Goal: Transaction & Acquisition: Purchase product/service

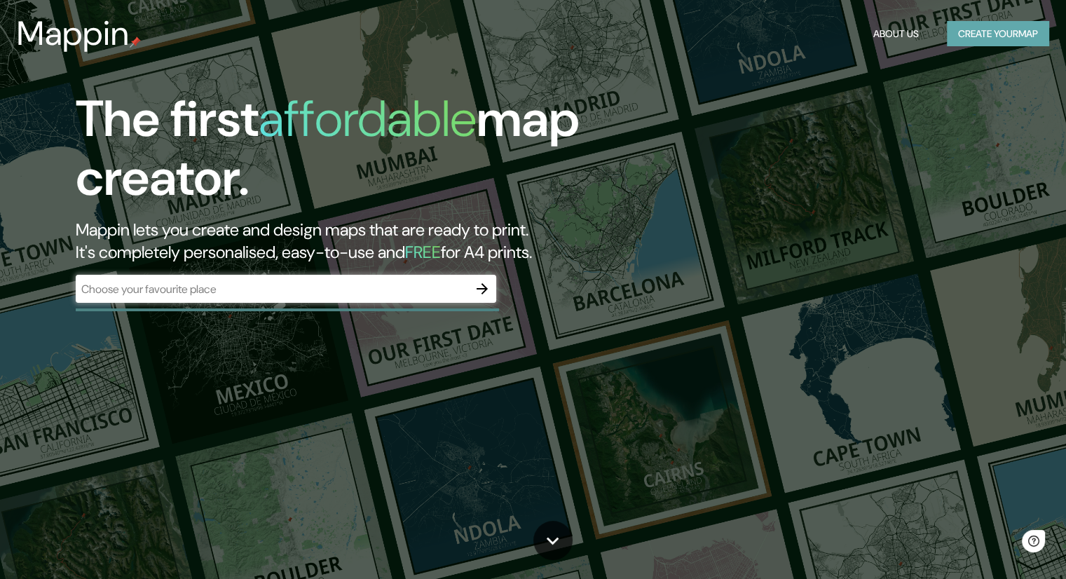
click at [1003, 37] on button "Create your map" at bounding box center [997, 34] width 102 height 26
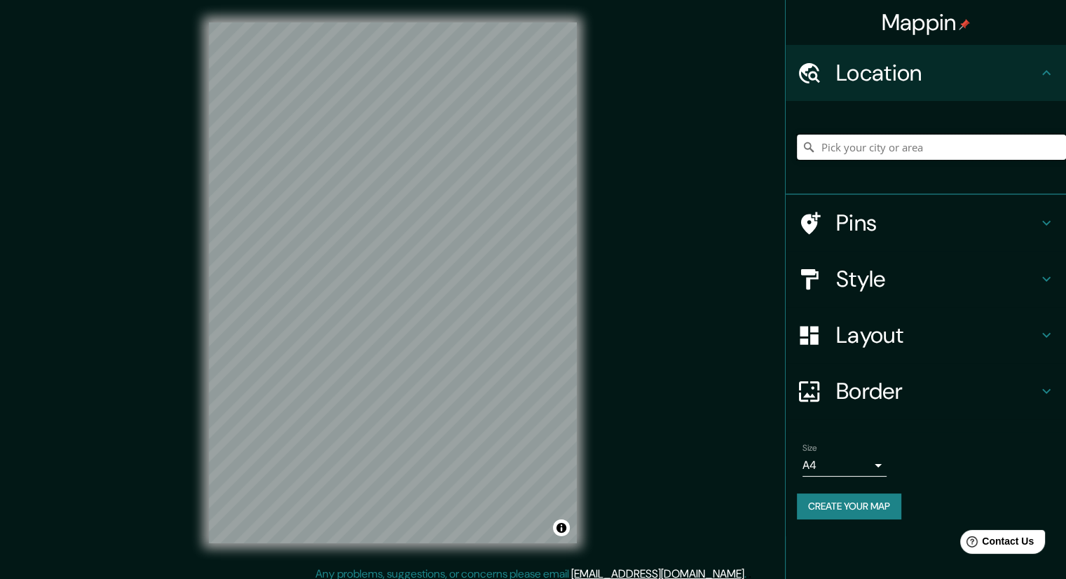
click at [894, 146] on input "Pick your city or area" at bounding box center [931, 147] width 269 height 25
type input "[GEOGRAPHIC_DATA], Departamento de [GEOGRAPHIC_DATA], [GEOGRAPHIC_DATA]"
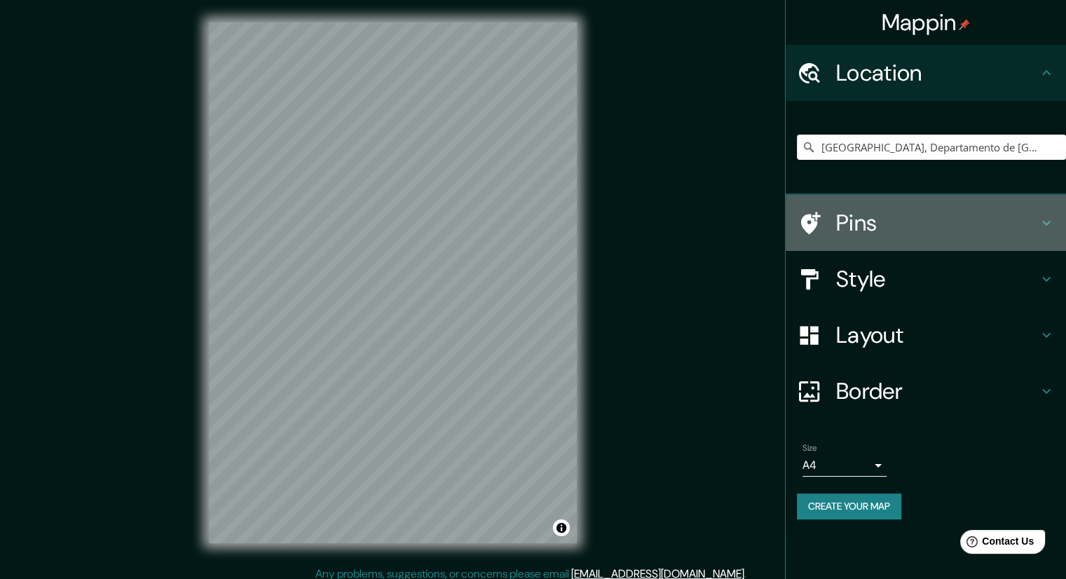
click at [887, 233] on h4 "Pins" at bounding box center [937, 223] width 202 height 28
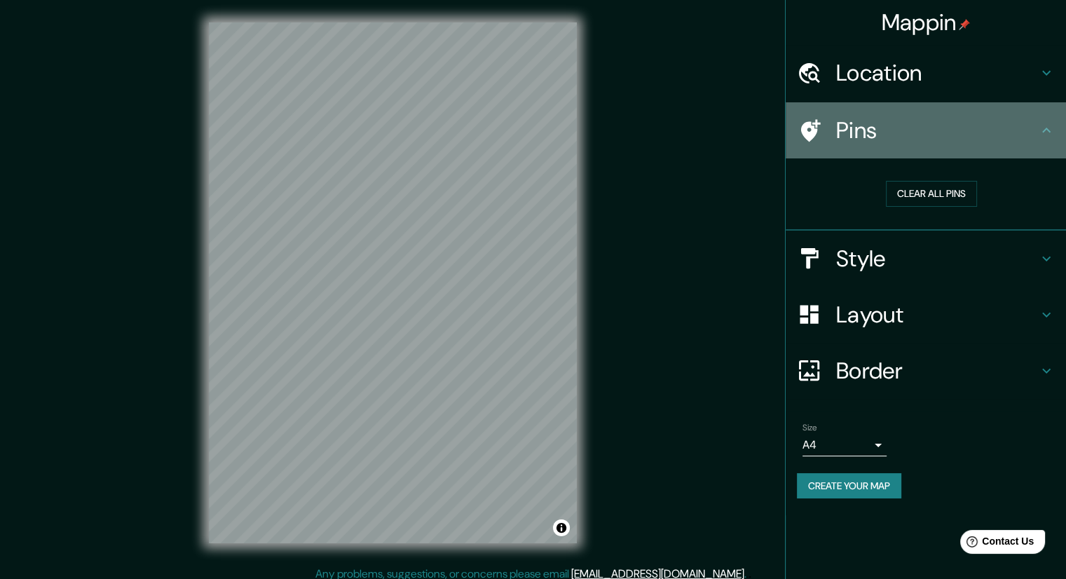
click at [944, 139] on h4 "Pins" at bounding box center [937, 130] width 202 height 28
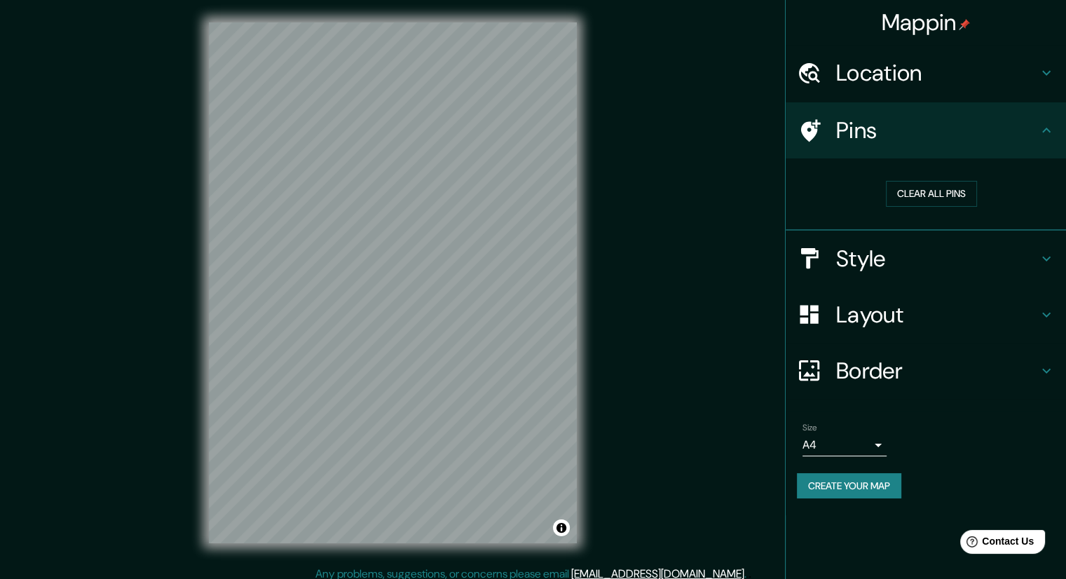
click at [901, 256] on h4 "Style" at bounding box center [937, 259] width 202 height 28
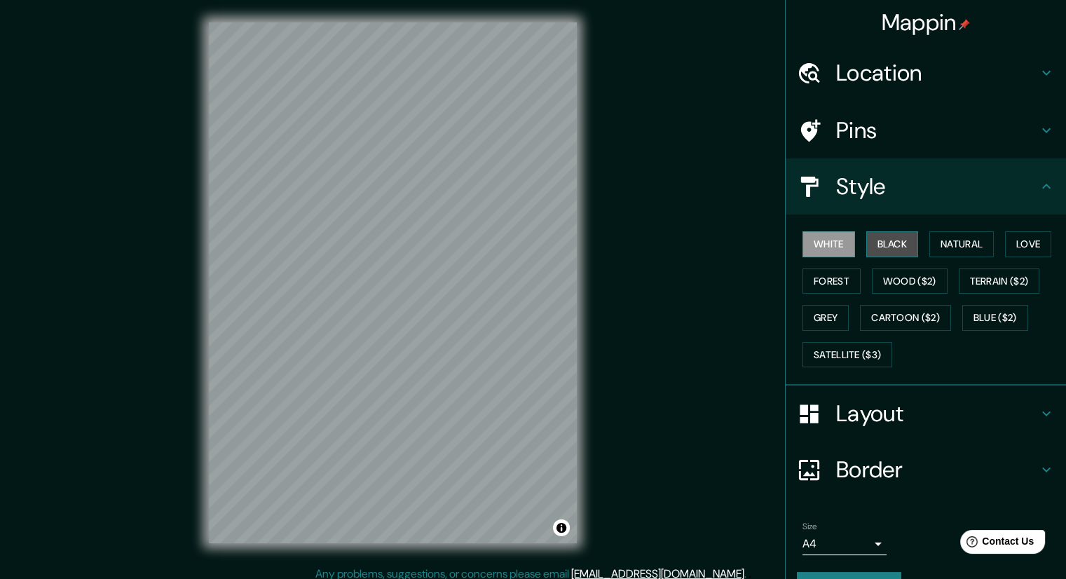
click at [883, 244] on button "Black" at bounding box center [892, 244] width 53 height 26
click at [951, 247] on button "Natural" at bounding box center [961, 244] width 64 height 26
click at [886, 239] on button "Black" at bounding box center [892, 244] width 53 height 26
click at [1013, 247] on button "Love" at bounding box center [1028, 244] width 46 height 26
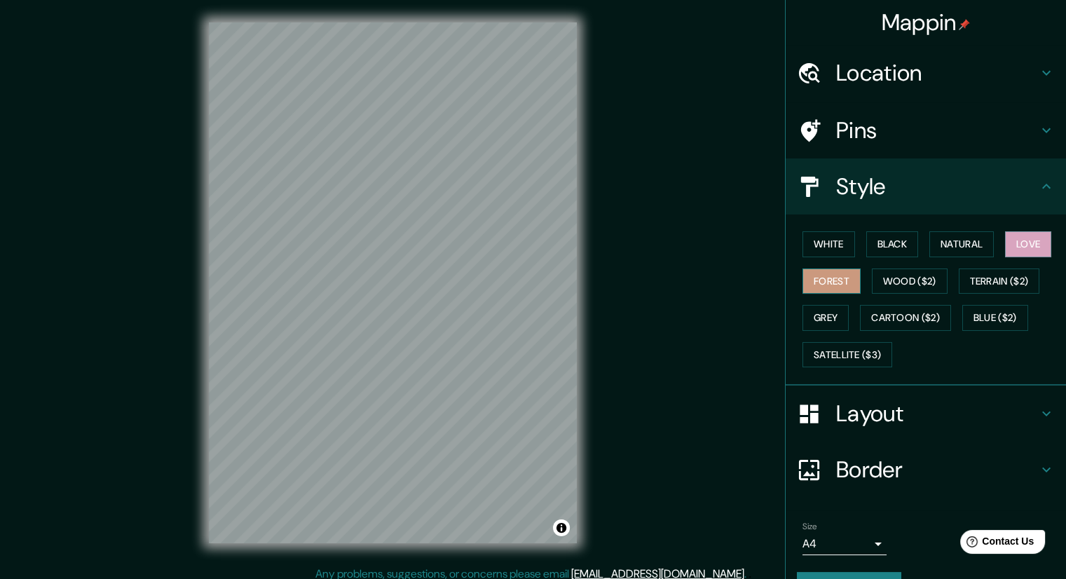
click at [826, 282] on button "Forest" at bounding box center [831, 281] width 58 height 26
click at [885, 283] on button "Wood ($2)" at bounding box center [910, 281] width 76 height 26
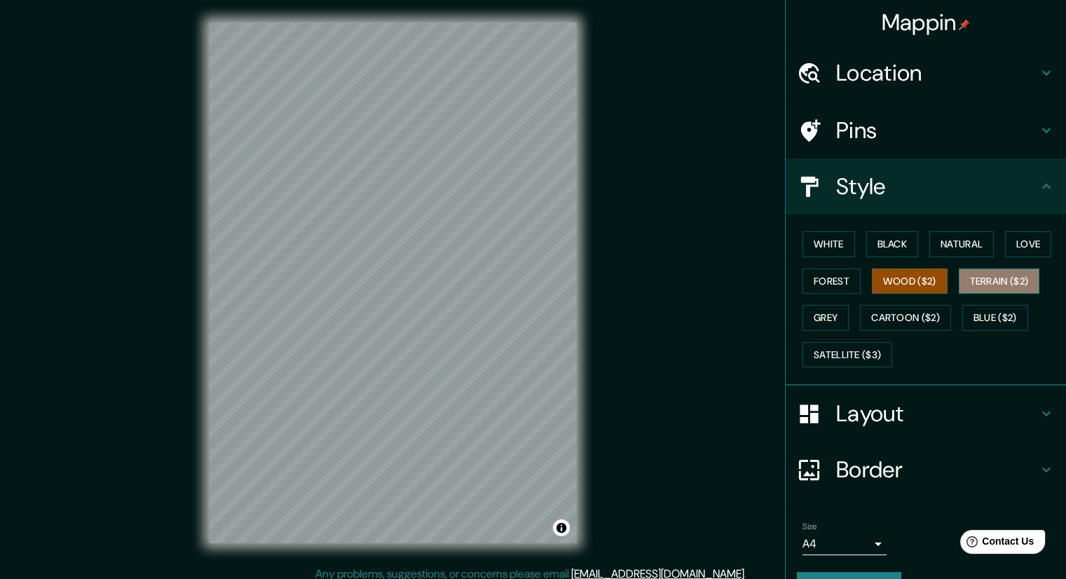
click at [992, 275] on button "Terrain ($2)" at bounding box center [998, 281] width 81 height 26
click at [818, 323] on button "Grey" at bounding box center [825, 318] width 46 height 26
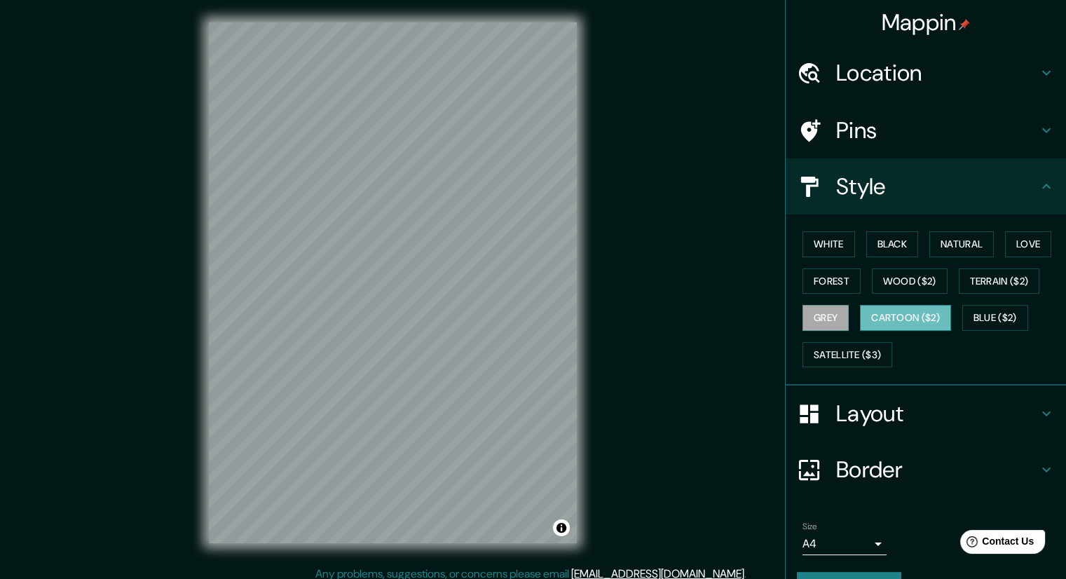
click at [890, 315] on button "Cartoon ($2)" at bounding box center [905, 318] width 91 height 26
click at [967, 310] on button "Blue ($2)" at bounding box center [995, 318] width 66 height 26
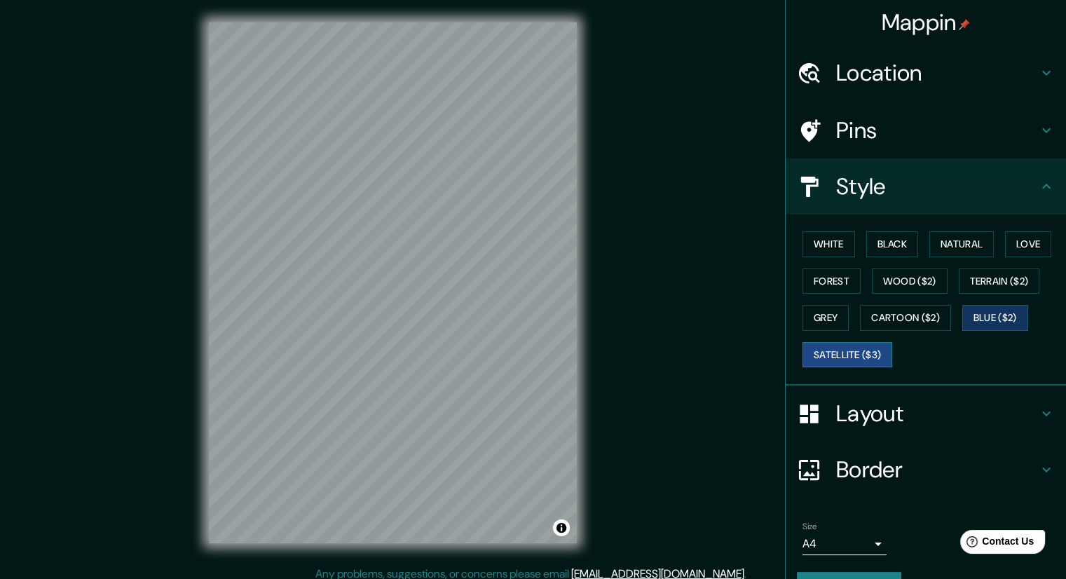
click at [857, 353] on button "Satellite ($3)" at bounding box center [847, 355] width 90 height 26
click at [872, 245] on button "Black" at bounding box center [892, 244] width 53 height 26
click at [909, 415] on h4 "Layout" at bounding box center [937, 413] width 202 height 28
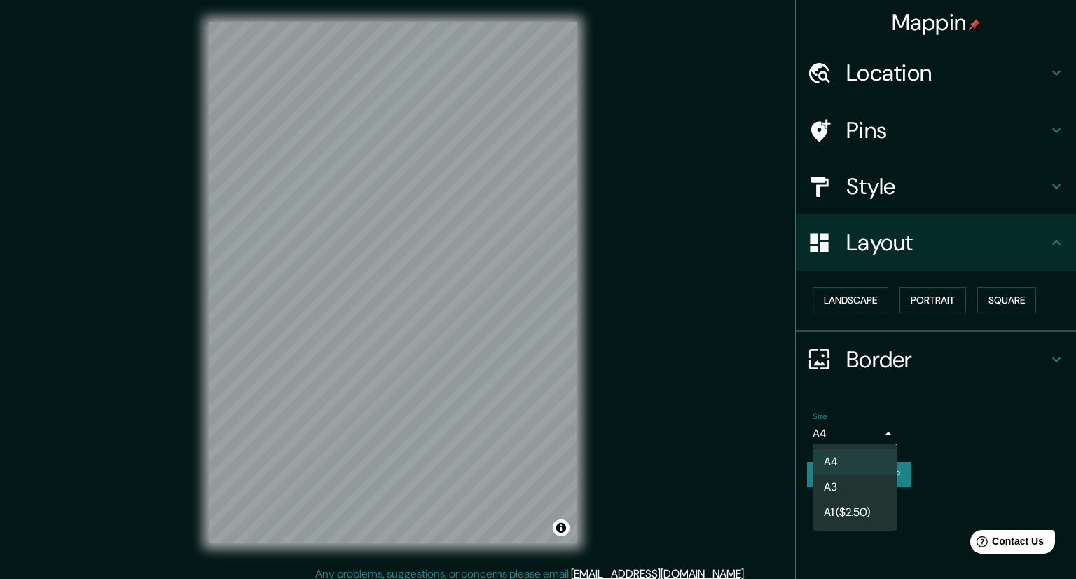
click at [877, 437] on body "Mappin Location [GEOGRAPHIC_DATA], [GEOGRAPHIC_DATA], [GEOGRAPHIC_DATA] [GEOGRA…" at bounding box center [538, 289] width 1076 height 579
click at [878, 483] on li "A3" at bounding box center [855, 486] width 84 height 25
type input "a4"
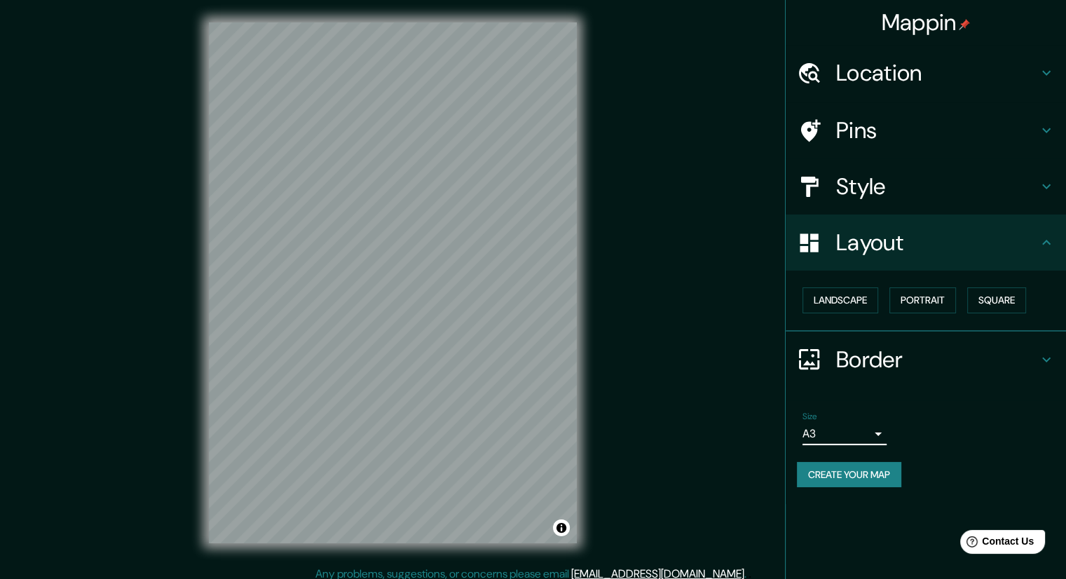
click at [927, 357] on h4 "Border" at bounding box center [937, 359] width 202 height 28
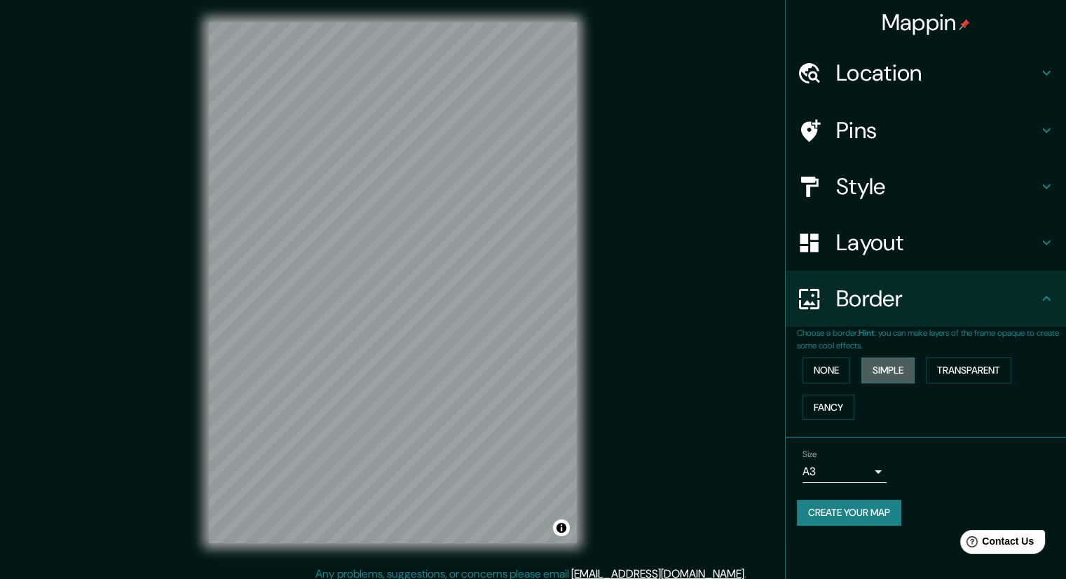
click at [874, 370] on button "Simple" at bounding box center [887, 370] width 53 height 26
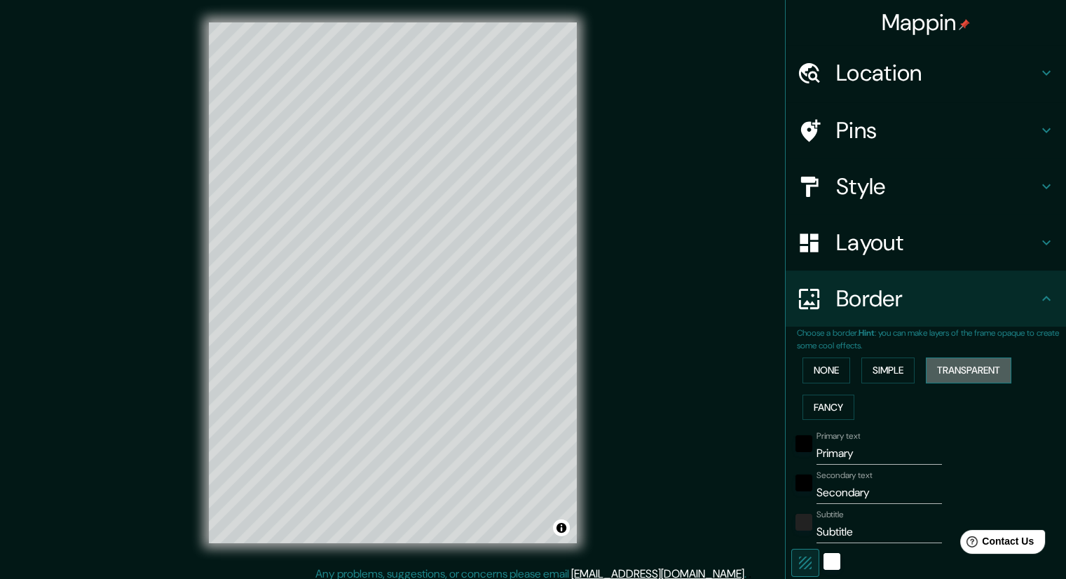
click at [937, 369] on button "Transparent" at bounding box center [967, 370] width 85 height 26
click at [813, 413] on button "Fancy" at bounding box center [828, 407] width 52 height 26
click at [814, 377] on button "None" at bounding box center [826, 370] width 48 height 26
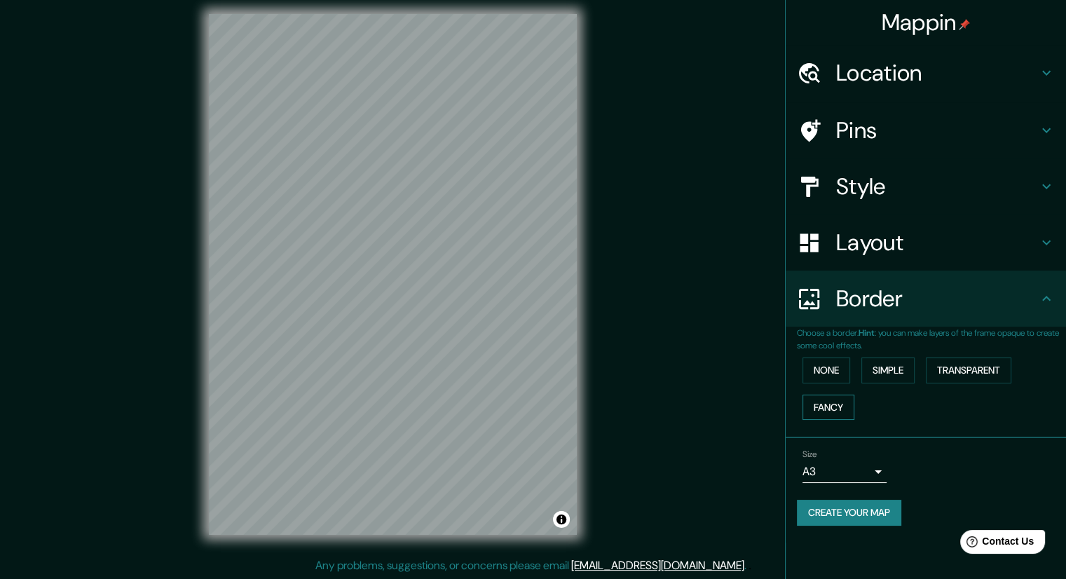
scroll to position [9, 0]
click at [936, 309] on h4 "Border" at bounding box center [937, 298] width 202 height 28
click at [1026, 298] on h4 "Border" at bounding box center [937, 298] width 202 height 28
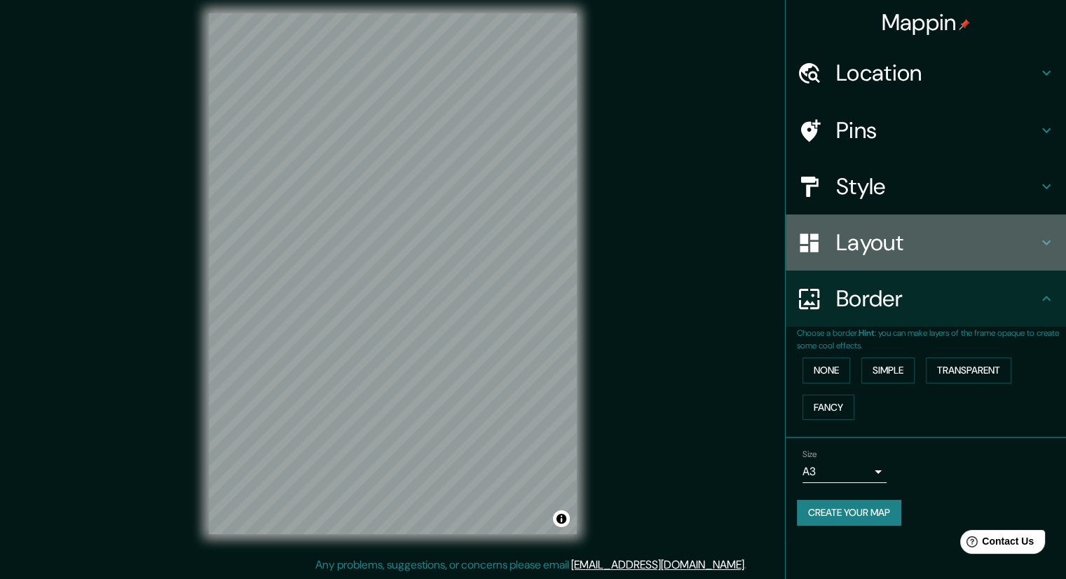
click at [1002, 253] on h4 "Layout" at bounding box center [937, 242] width 202 height 28
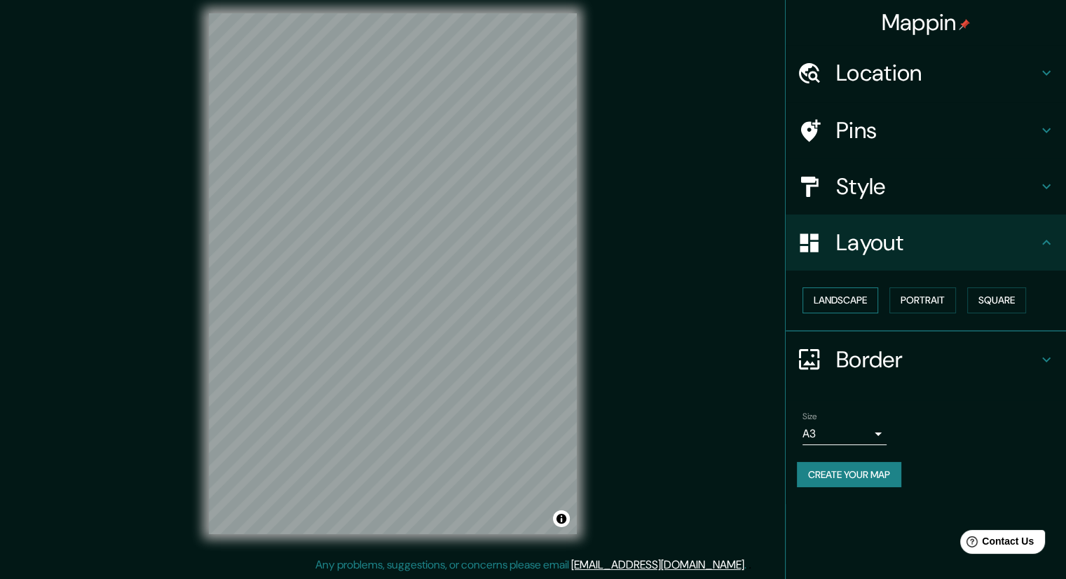
click at [851, 309] on button "Landscape" at bounding box center [840, 300] width 76 height 26
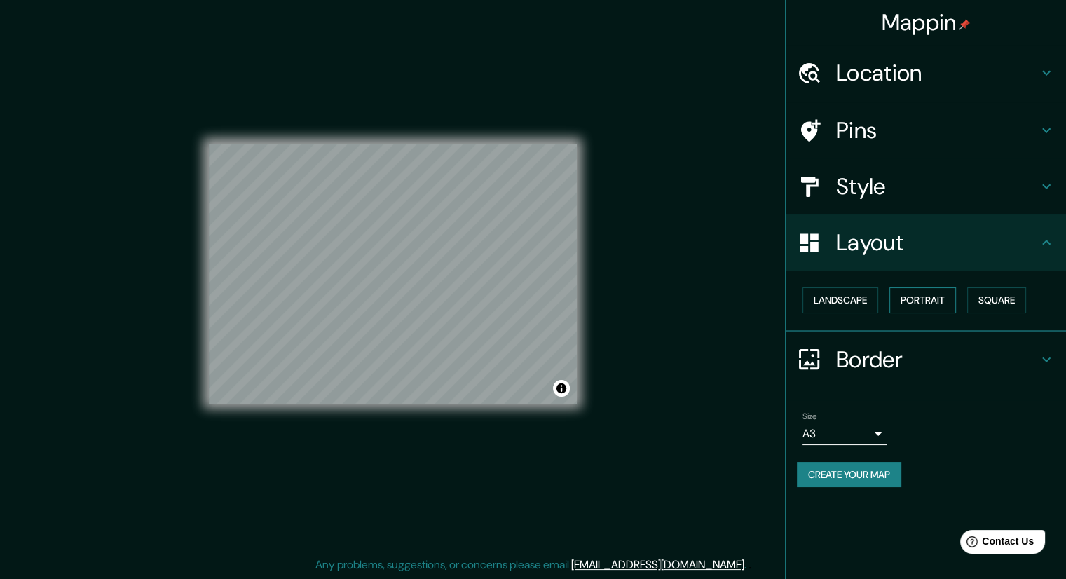
click at [942, 295] on button "Portrait" at bounding box center [922, 300] width 67 height 26
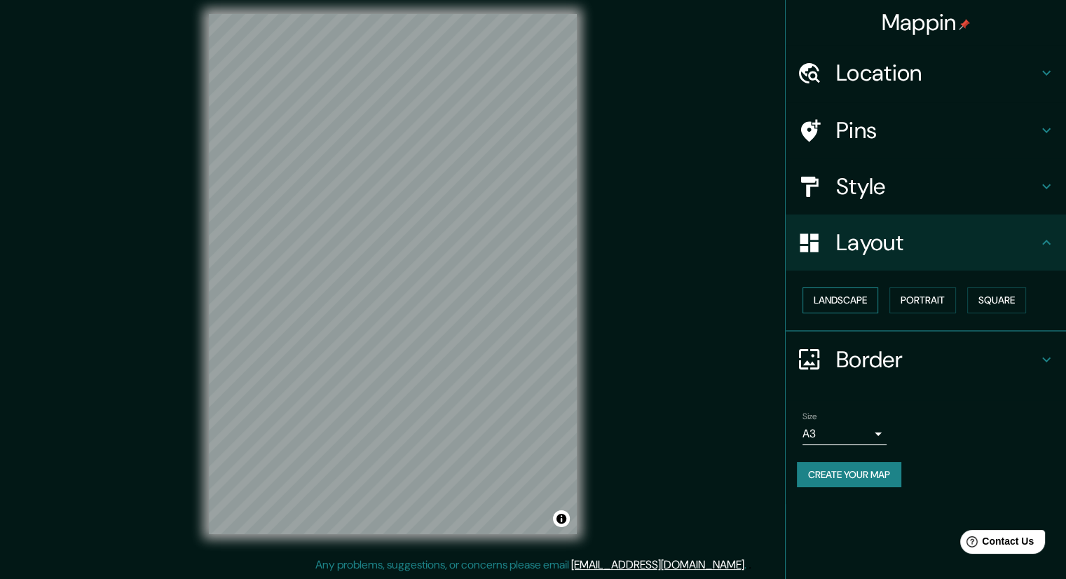
click at [865, 297] on button "Landscape" at bounding box center [840, 300] width 76 height 26
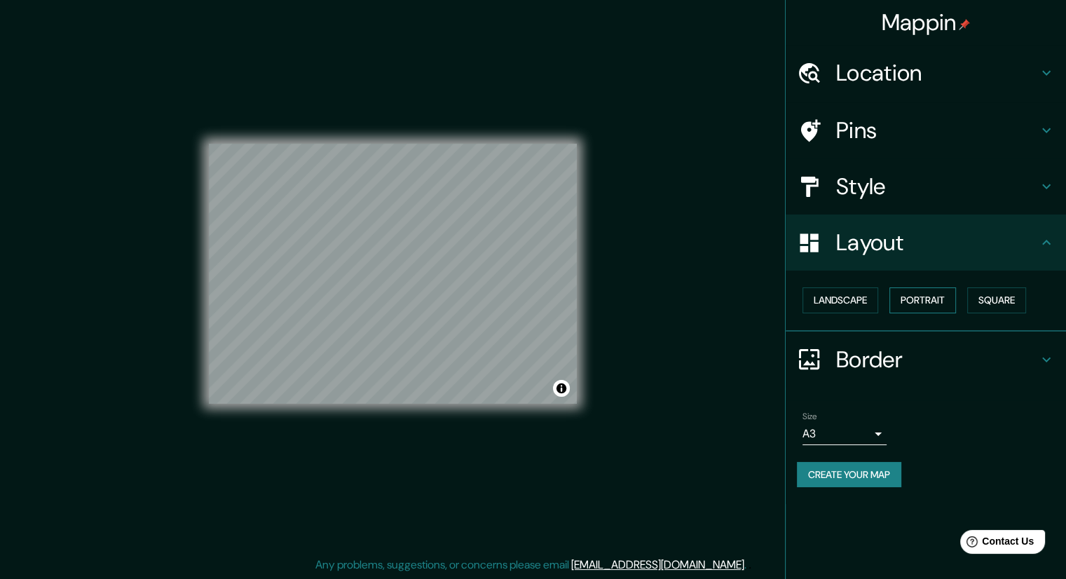
click at [947, 303] on button "Portrait" at bounding box center [922, 300] width 67 height 26
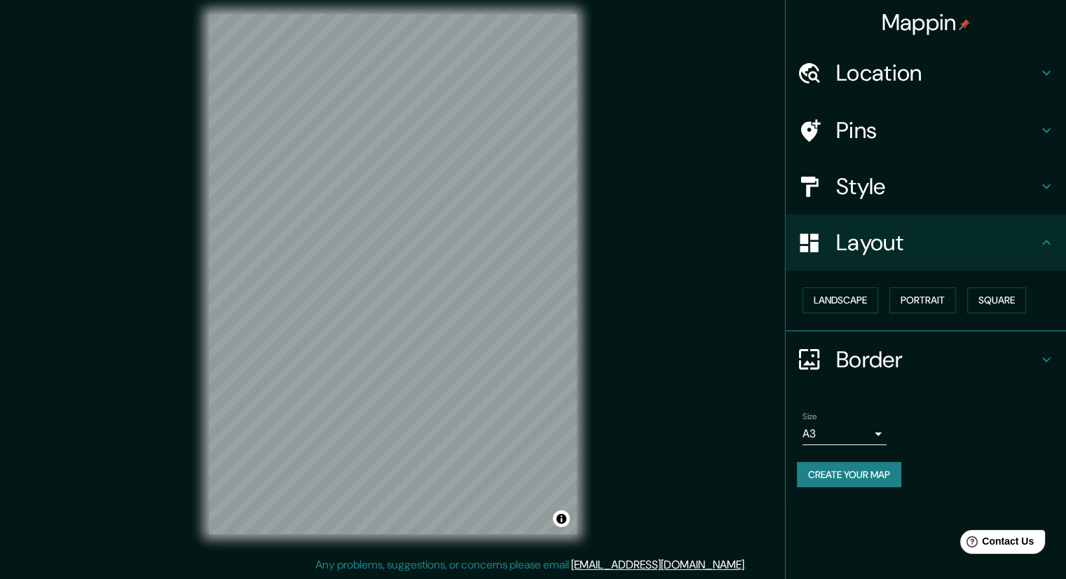
click at [978, 364] on h4 "Border" at bounding box center [937, 359] width 202 height 28
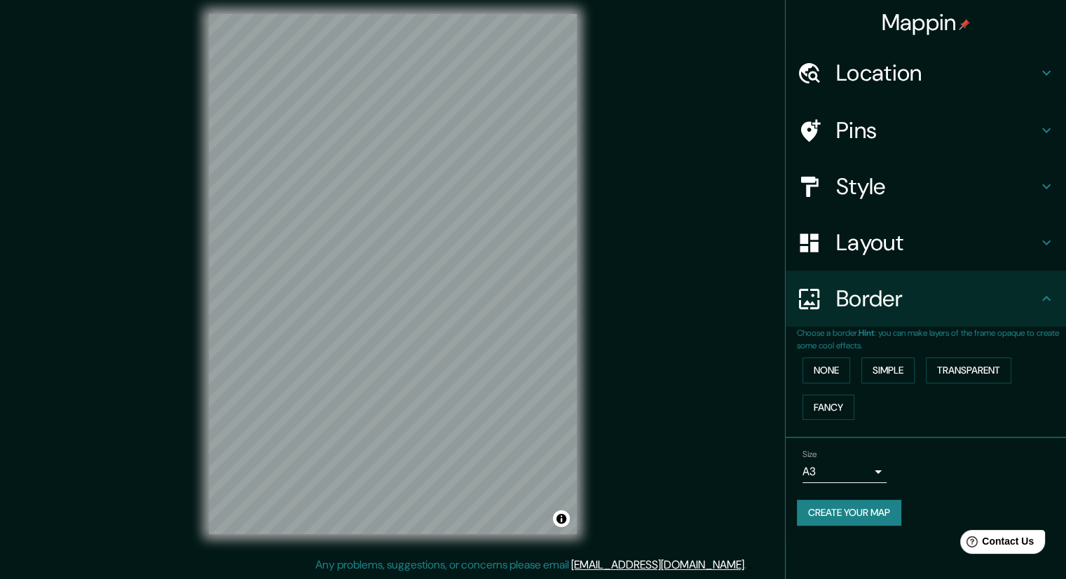
click at [1006, 312] on div "Border" at bounding box center [925, 298] width 280 height 56
click at [917, 235] on h4 "Layout" at bounding box center [937, 242] width 202 height 28
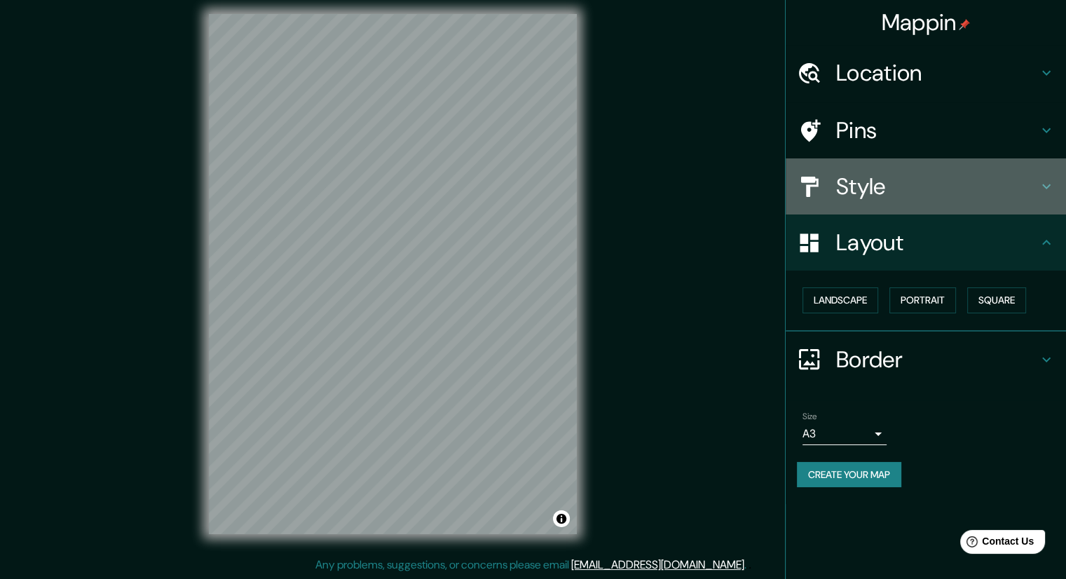
click at [939, 177] on h4 "Style" at bounding box center [937, 186] width 202 height 28
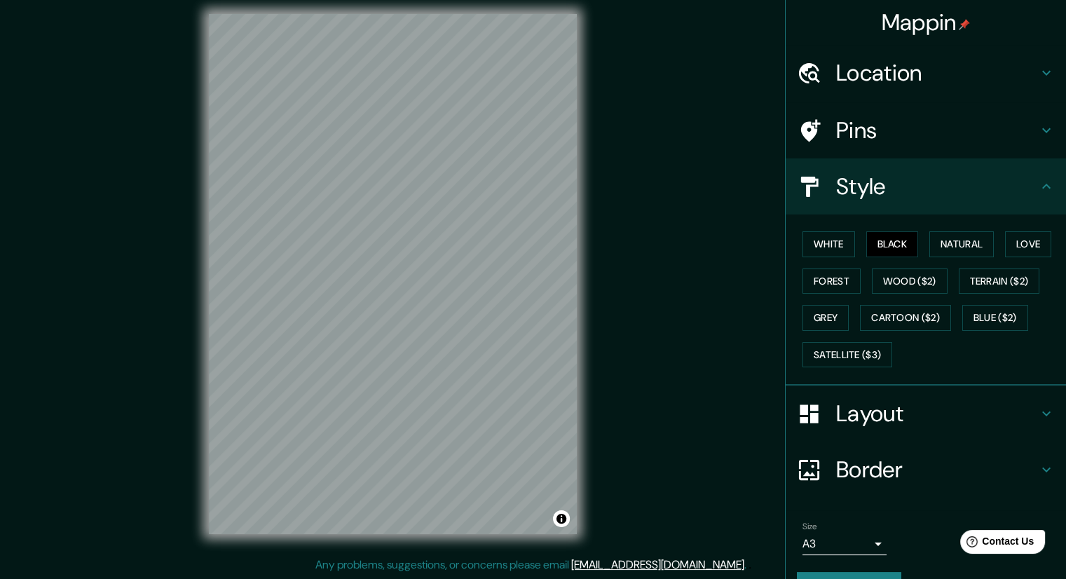
click at [939, 177] on h4 "Style" at bounding box center [937, 186] width 202 height 28
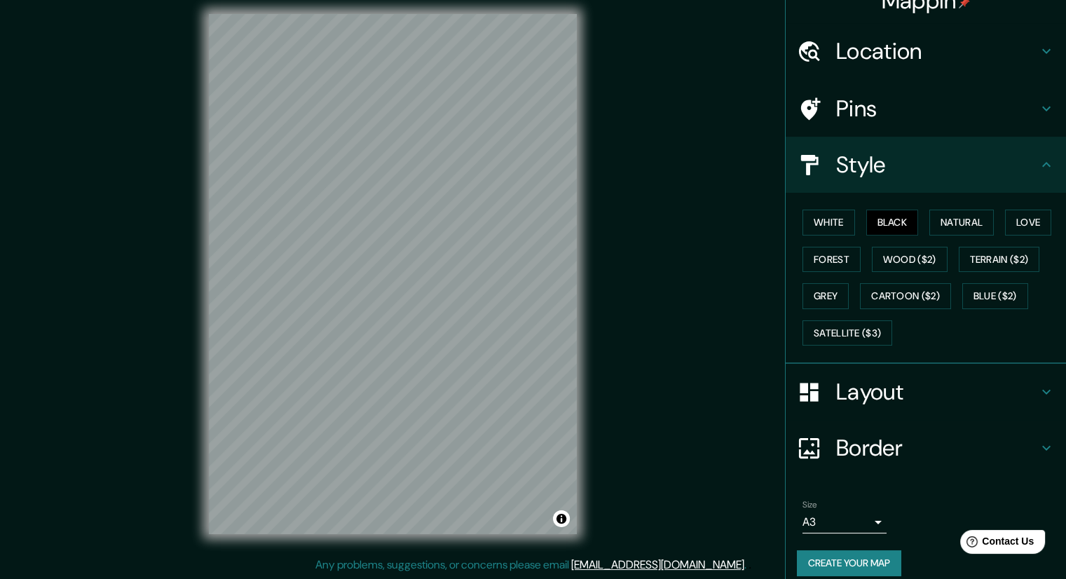
scroll to position [34, 0]
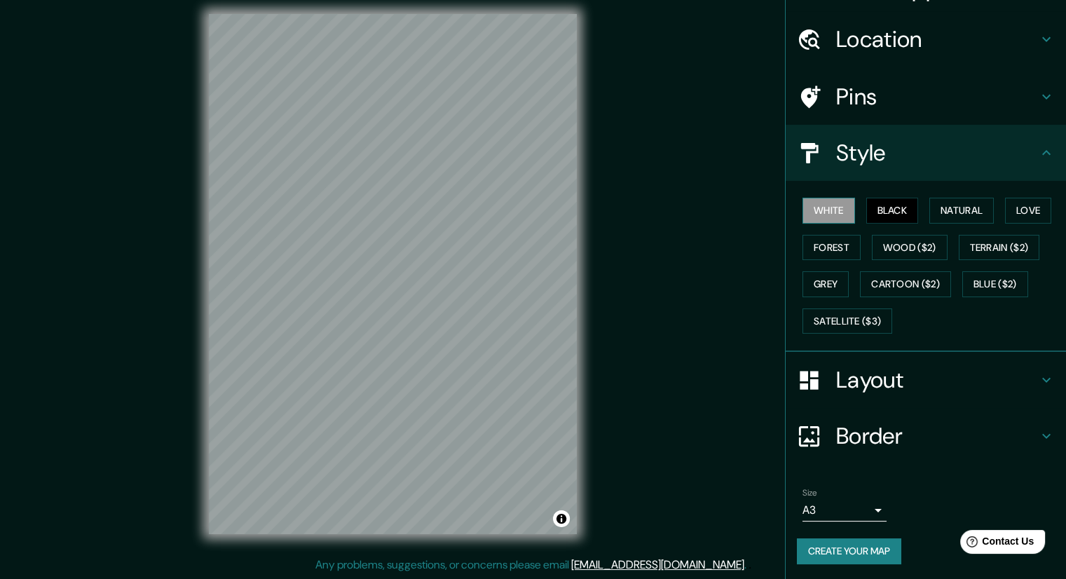
click at [838, 214] on button "White" at bounding box center [828, 211] width 53 height 26
